Goal: Information Seeking & Learning: Check status

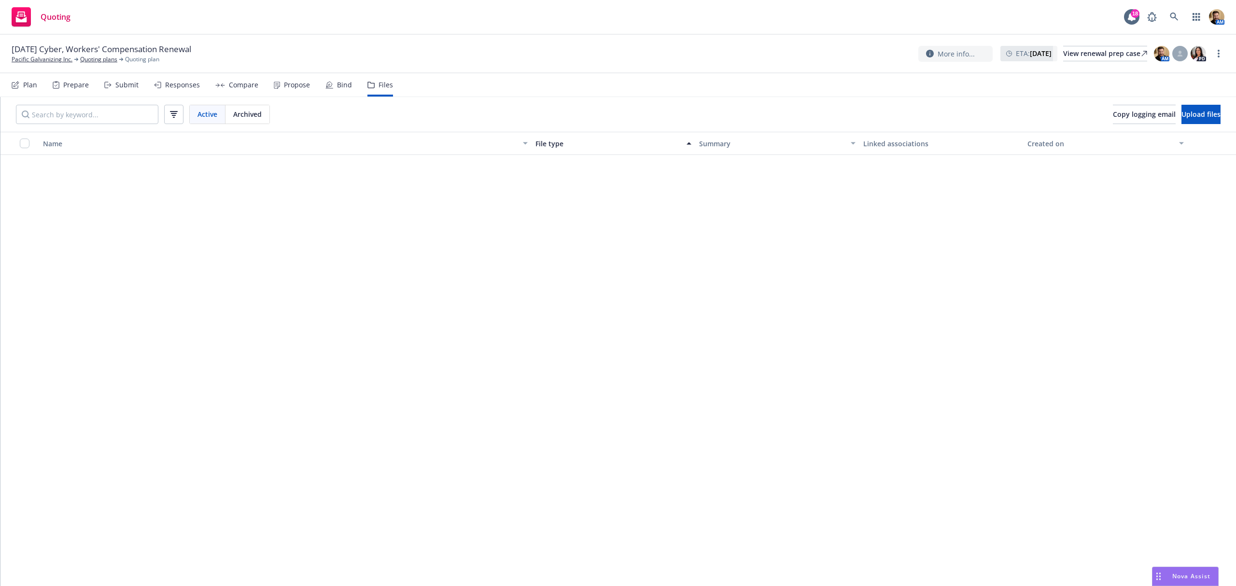
scroll to position [1223, 0]
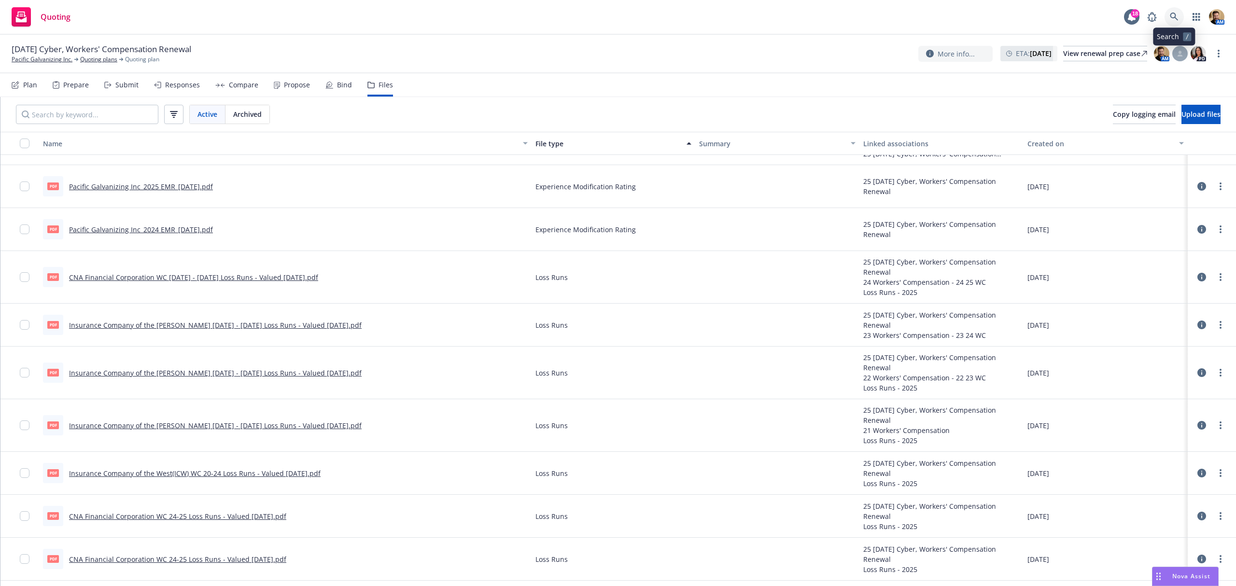
click at [1175, 16] on icon at bounding box center [1174, 17] width 8 height 8
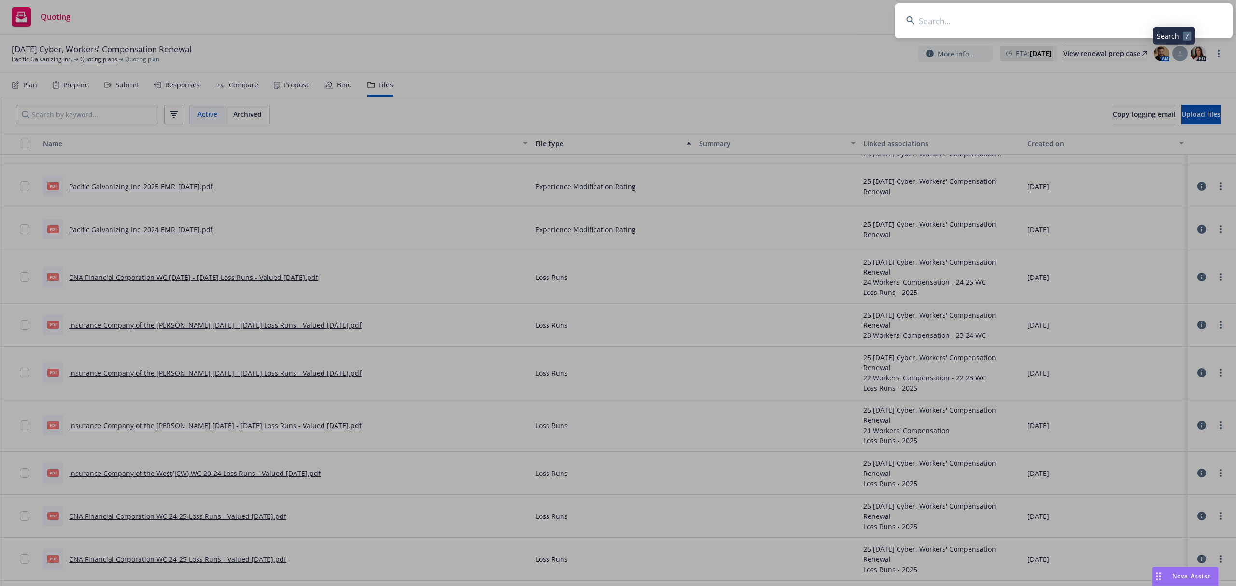
click at [1147, 14] on input at bounding box center [1063, 20] width 338 height 35
click at [981, 21] on input "global fitness" at bounding box center [1063, 20] width 338 height 35
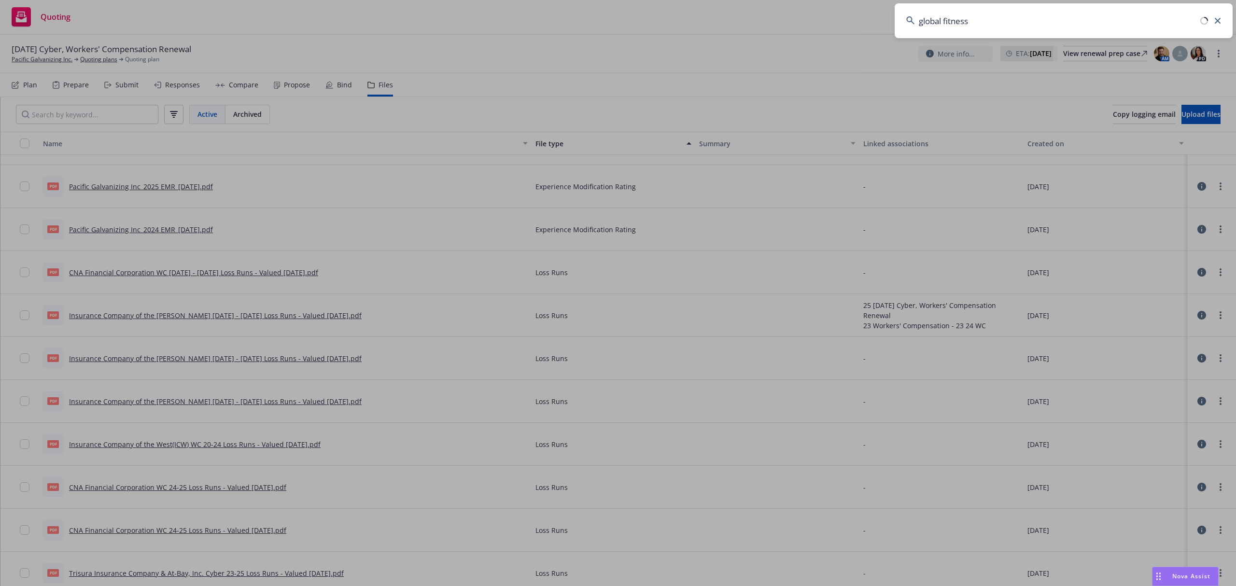
click at [988, 19] on input "global fitness" at bounding box center [1063, 20] width 338 height 35
click at [989, 21] on input "global fitness" at bounding box center [1063, 20] width 338 height 35
type input "global fitness"
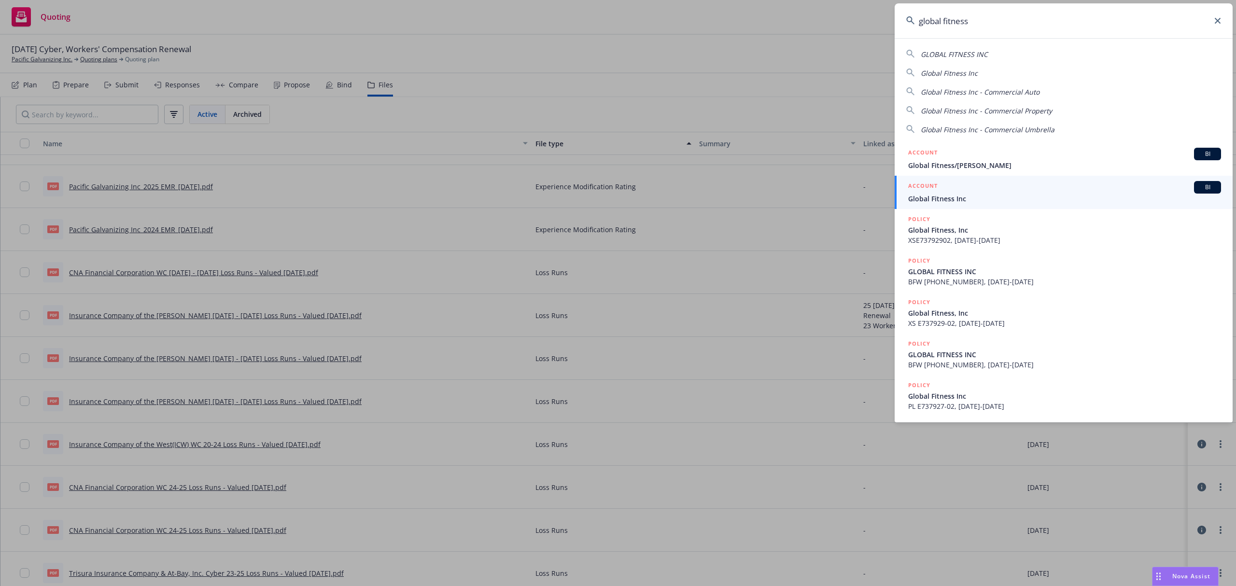
click at [922, 201] on span "Global Fitness Inc" at bounding box center [1064, 199] width 313 height 10
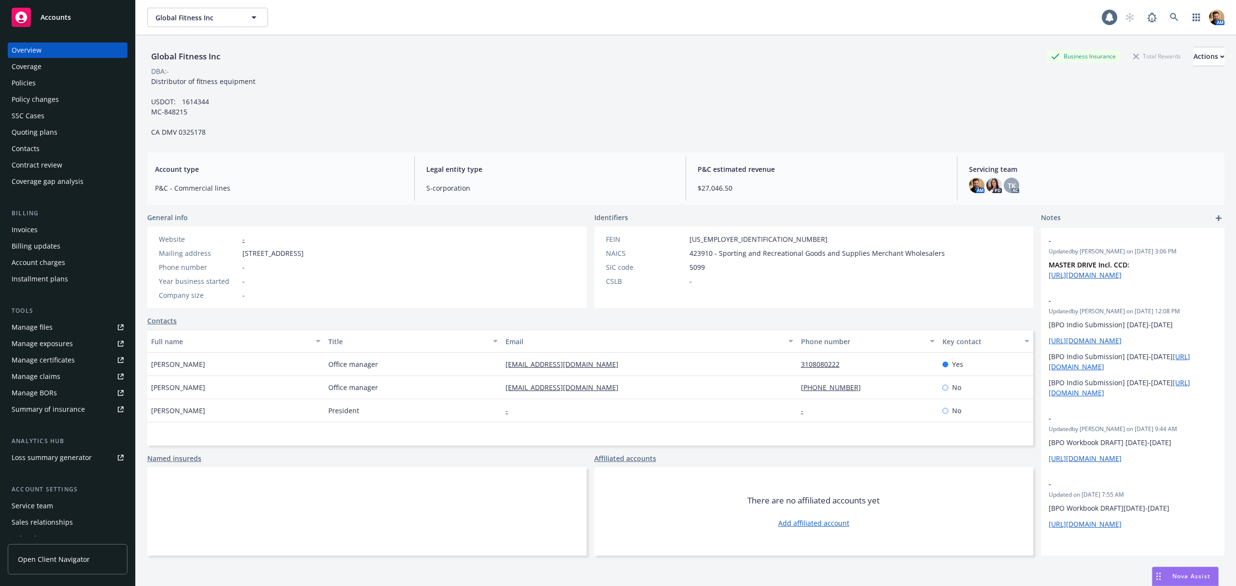
click at [37, 85] on div "Policies" at bounding box center [68, 82] width 112 height 15
